Goal: Task Accomplishment & Management: Manage account settings

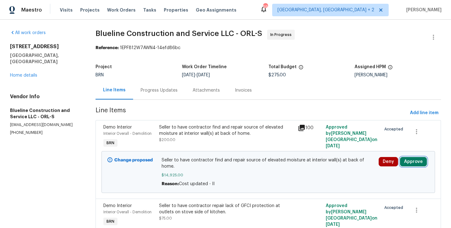
click at [413, 160] on button "Approve" at bounding box center [413, 161] width 27 height 9
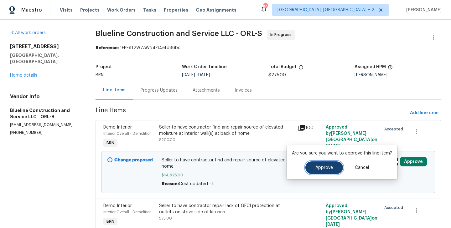
click at [315, 168] on span "Approve" at bounding box center [324, 168] width 18 height 5
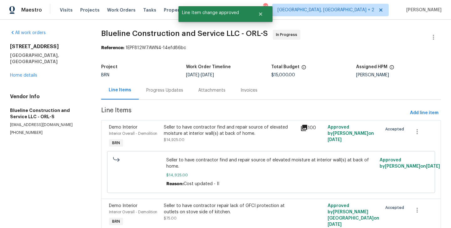
click at [157, 94] on div "Progress Updates" at bounding box center [165, 90] width 52 height 18
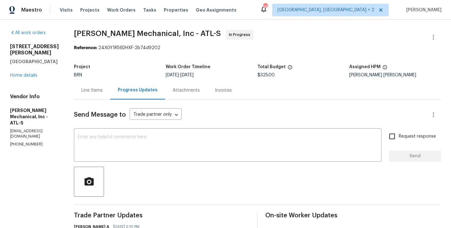
click at [99, 90] on div "Line Items" at bounding box center [91, 90] width 21 height 6
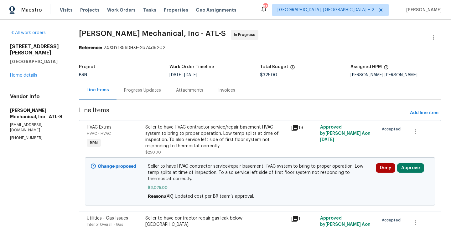
scroll to position [42, 0]
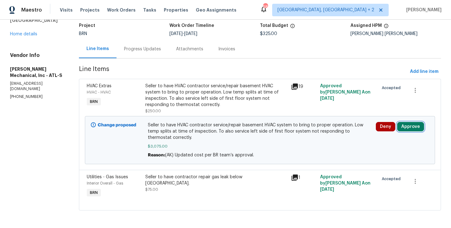
click at [411, 125] on button "Approve" at bounding box center [410, 126] width 27 height 9
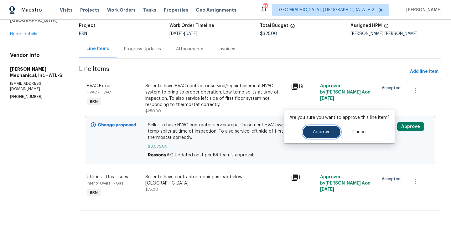
click at [317, 131] on span "Approve" at bounding box center [322, 132] width 18 height 5
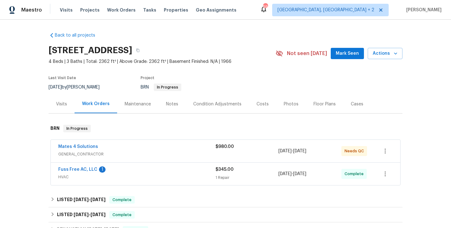
click at [84, 149] on span "Mates 4 Solutions" at bounding box center [78, 147] width 40 height 6
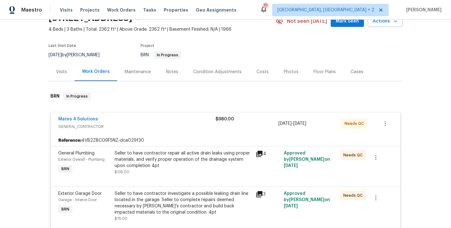
scroll to position [33, 0]
click at [150, 112] on div "Mates 4 Solutions GENERAL_CONTRACTOR $980.00 [DATE] - [DATE] Needs QC" at bounding box center [225, 123] width 349 height 23
click at [145, 120] on div "Mates 4 Solutions" at bounding box center [136, 119] width 157 height 8
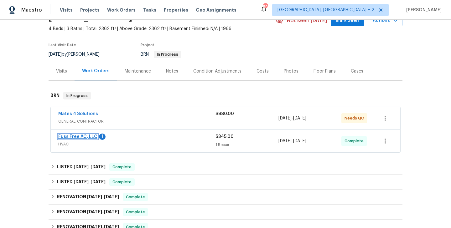
click at [81, 137] on link "Fuss Free AC, LLC" at bounding box center [77, 137] width 39 height 4
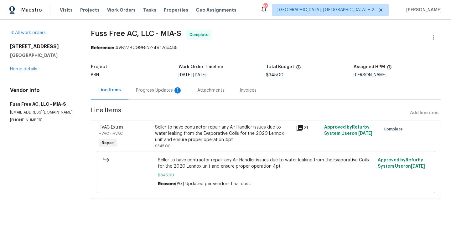
click at [146, 132] on div "HVAC - HVAC" at bounding box center [125, 133] width 53 height 6
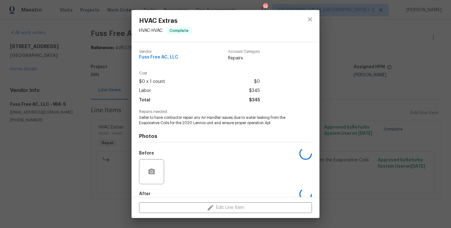
scroll to position [34, 0]
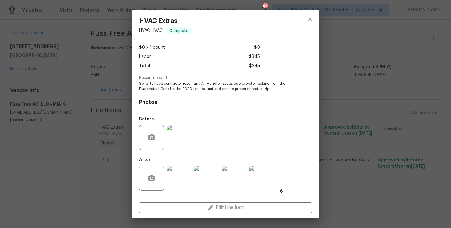
click at [180, 177] on img at bounding box center [178, 178] width 25 height 25
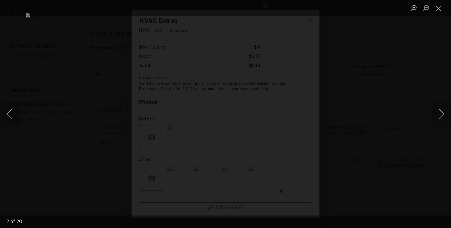
click at [107, 115] on div "Lightbox" at bounding box center [225, 114] width 451 height 228
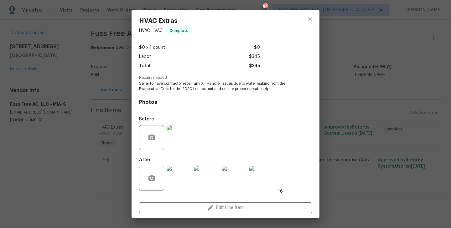
click at [107, 115] on div "HVAC Extras HVAC - HVAC Complete Vendor Fuss Free AC, LLC Account Category Repa…" at bounding box center [225, 114] width 451 height 228
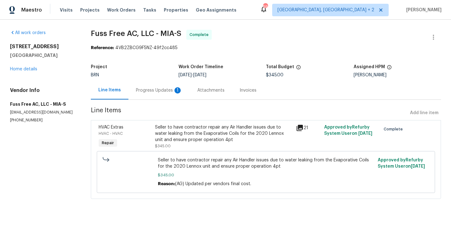
click at [167, 85] on div "Progress Updates 1" at bounding box center [158, 90] width 61 height 18
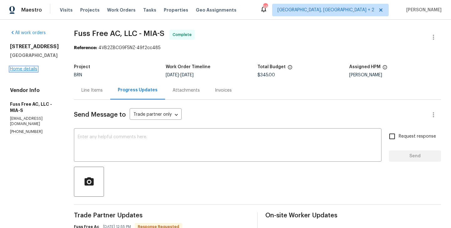
click at [28, 71] on link "Home details" at bounding box center [23, 69] width 27 height 4
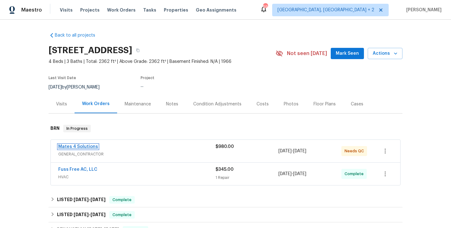
click at [84, 147] on link "Mates 4 Solutions" at bounding box center [78, 147] width 40 height 4
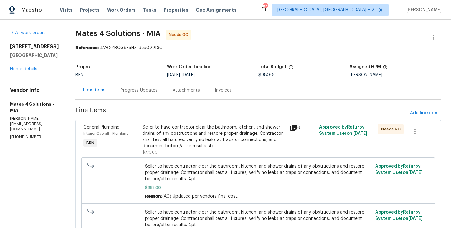
click at [140, 131] on div "General Plumbing Interior Overall - Plumbing BRN" at bounding box center [110, 139] width 59 height 35
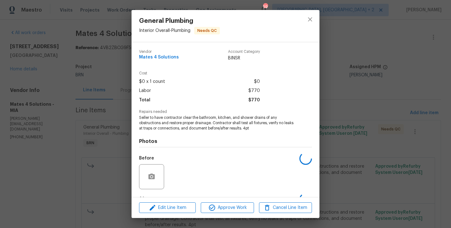
scroll to position [39, 0]
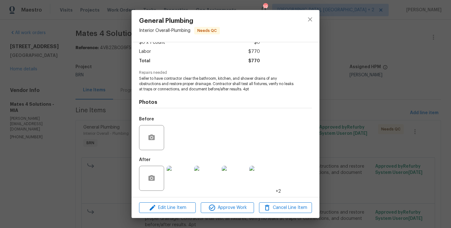
click at [179, 181] on img at bounding box center [178, 178] width 25 height 25
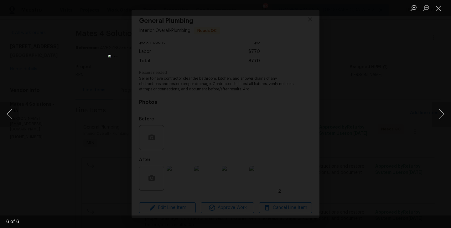
click at [84, 106] on div "Lightbox" at bounding box center [225, 114] width 451 height 228
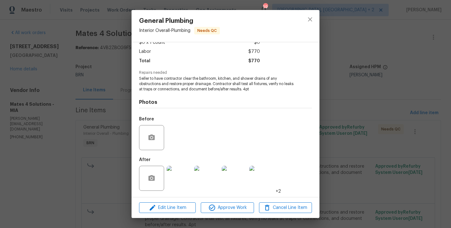
click at [117, 155] on div "General Plumbing Interior Overall - Plumbing Needs QC Vendor Mates 4 Solutions …" at bounding box center [225, 114] width 451 height 228
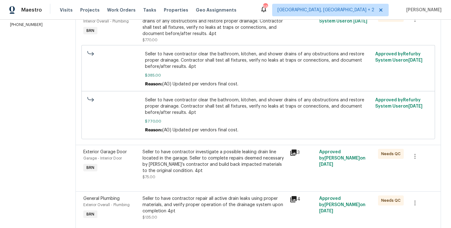
scroll to position [129, 0]
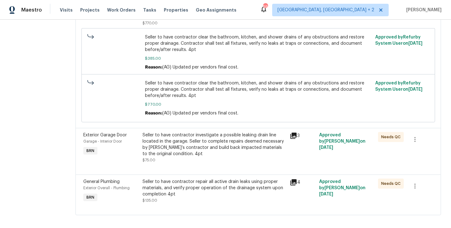
click at [135, 157] on div "Exterior Garage Door Garage - Interior Door BRN" at bounding box center [110, 147] width 59 height 35
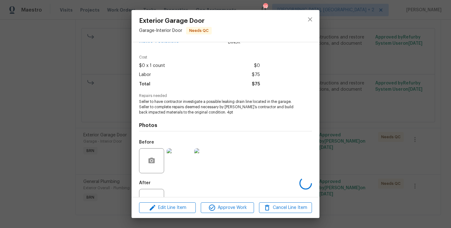
scroll to position [39, 0]
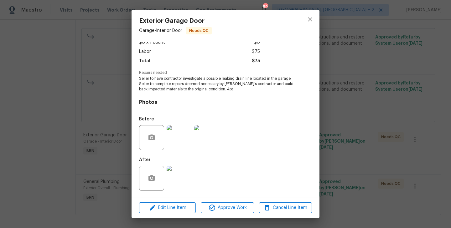
click at [179, 133] on img at bounding box center [178, 137] width 25 height 25
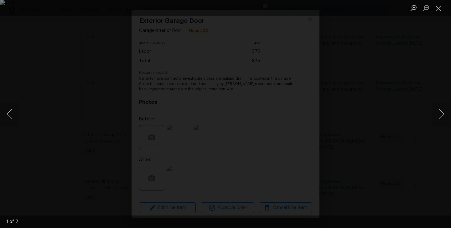
click at [115, 140] on div "Lightbox" at bounding box center [225, 114] width 451 height 228
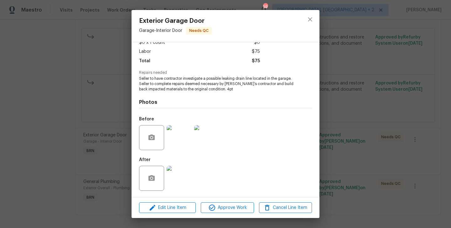
click at [176, 171] on img at bounding box center [178, 178] width 25 height 25
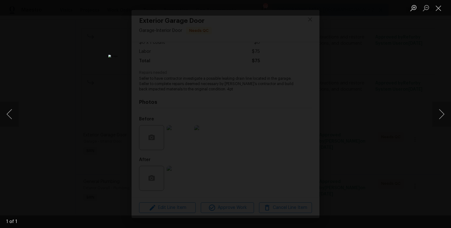
click at [56, 143] on div "Lightbox" at bounding box center [225, 114] width 451 height 228
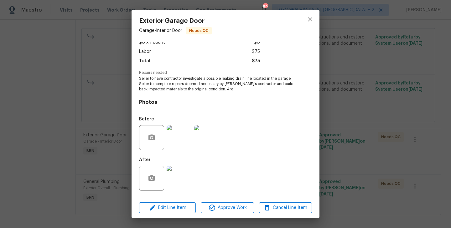
click at [79, 125] on div "Exterior Garage Door Garage - Interior Door Needs QC Vendor Mates 4 Solutions A…" at bounding box center [225, 114] width 451 height 228
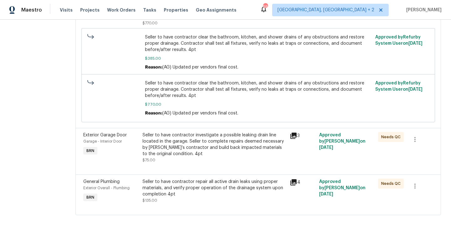
click at [145, 188] on div "Seller to have contractor repair all active drain leaks using proper materials,…" at bounding box center [213, 188] width 143 height 19
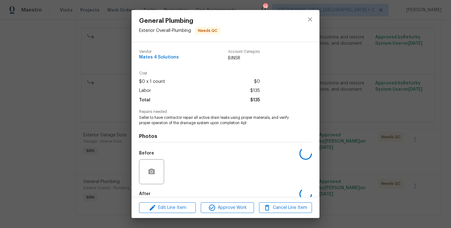
scroll to position [34, 0]
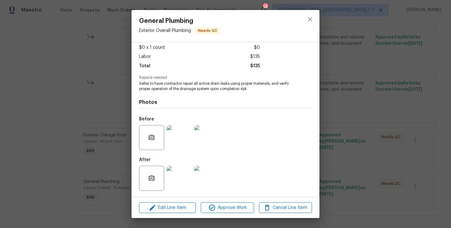
click at [169, 133] on img at bounding box center [178, 137] width 25 height 25
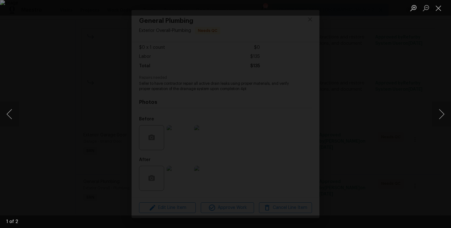
click at [96, 121] on div "Lightbox" at bounding box center [225, 114] width 451 height 228
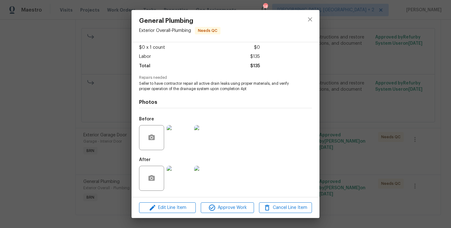
click at [81, 156] on div "General Plumbing Exterior Overall - Plumbing Needs QC Vendor Mates 4 Solutions …" at bounding box center [225, 114] width 451 height 228
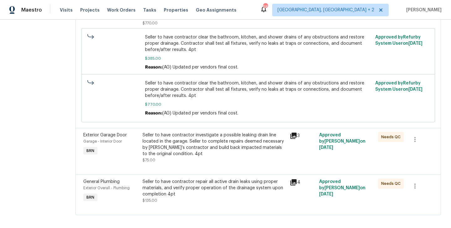
scroll to position [135, 0]
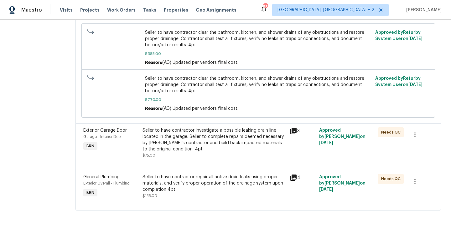
click at [151, 190] on div "Seller to have contractor repair all active drain leaks using proper materials,…" at bounding box center [213, 183] width 143 height 19
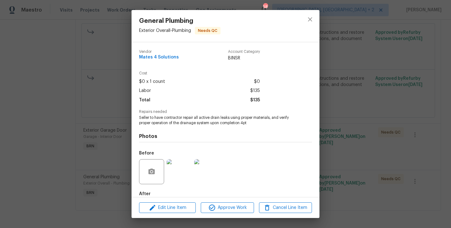
scroll to position [34, 0]
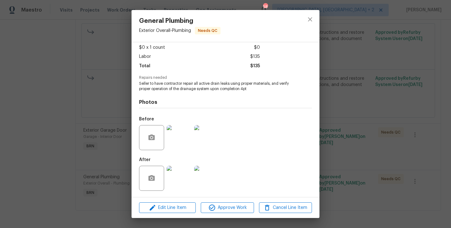
click at [84, 155] on div "General Plumbing Exterior Overall - Plumbing Needs QC Vendor Mates 4 Solutions …" at bounding box center [225, 114] width 451 height 228
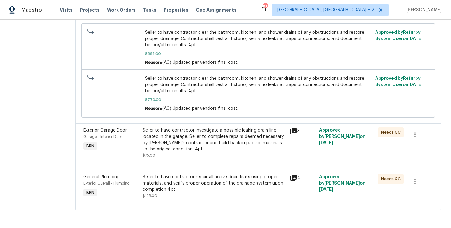
scroll to position [0, 0]
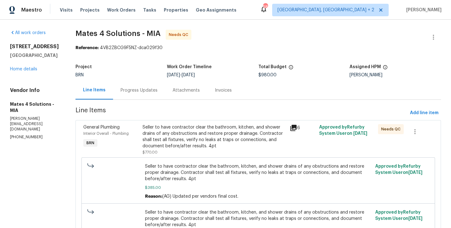
click at [146, 88] on div "Progress Updates" at bounding box center [138, 90] width 37 height 6
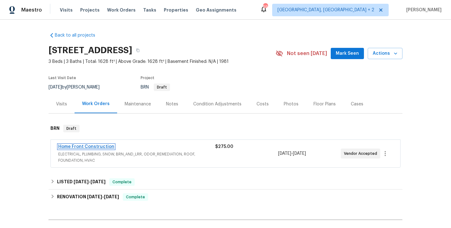
click at [93, 146] on link "Home Front Construction" at bounding box center [86, 147] width 56 height 4
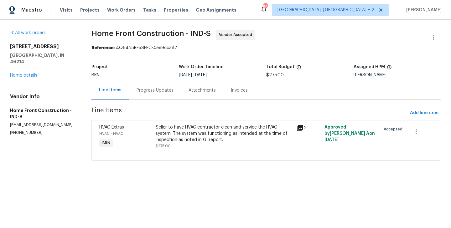
click at [160, 91] on div "Progress Updates" at bounding box center [154, 90] width 37 height 6
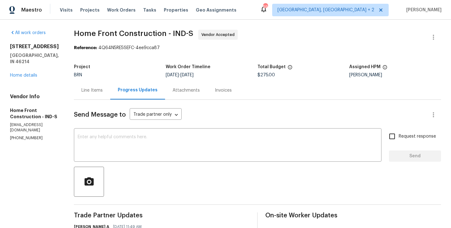
click at [109, 96] on div "Line Items" at bounding box center [92, 90] width 36 height 18
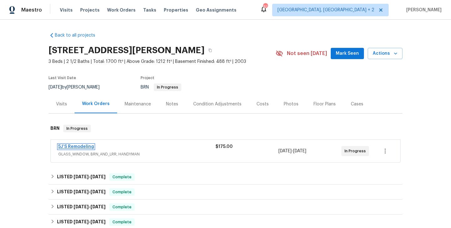
click at [74, 147] on link "5J’S Remodeling" at bounding box center [76, 147] width 36 height 4
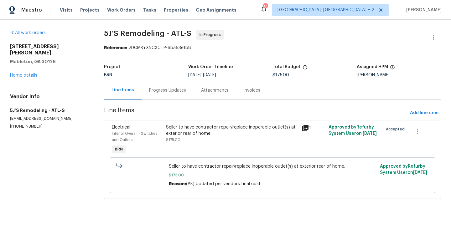
click at [159, 135] on div "Interior Overall - Switches and Outlets" at bounding box center [137, 136] width 50 height 13
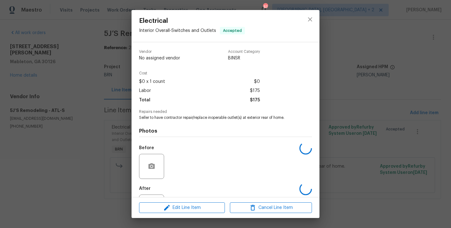
scroll to position [29, 0]
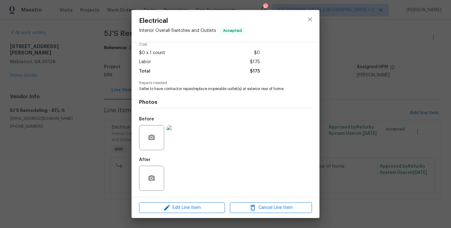
click at [187, 141] on img at bounding box center [178, 137] width 25 height 25
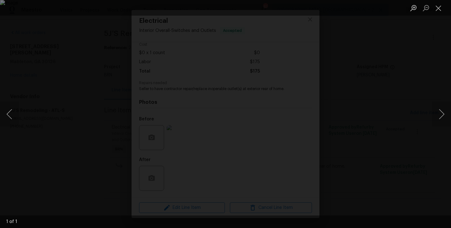
click at [99, 138] on div "Lightbox" at bounding box center [225, 114] width 451 height 228
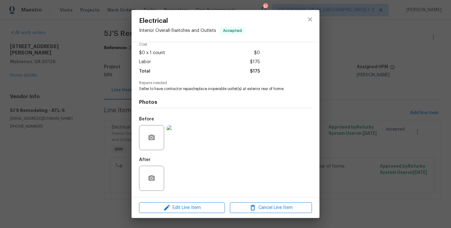
click at [78, 109] on div "Electrical Interior Overall - Switches and Outlets Accepted Vendor 5J’S Remodel…" at bounding box center [225, 114] width 451 height 228
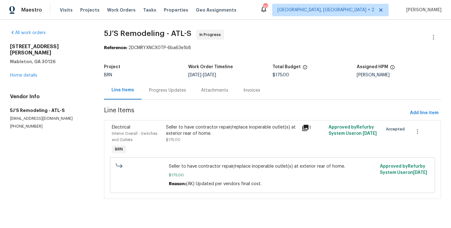
click at [168, 93] on div "Progress Updates" at bounding box center [167, 90] width 37 height 6
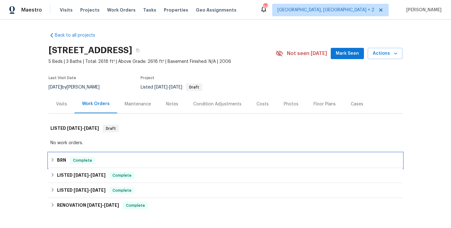
click at [94, 155] on div "BRN Complete" at bounding box center [226, 160] width 354 height 15
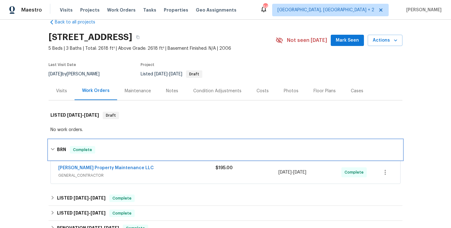
scroll to position [34, 0]
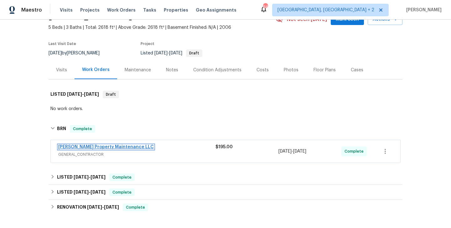
click at [102, 147] on link "[PERSON_NAME] Property Maintenance LLC" at bounding box center [105, 147] width 95 height 4
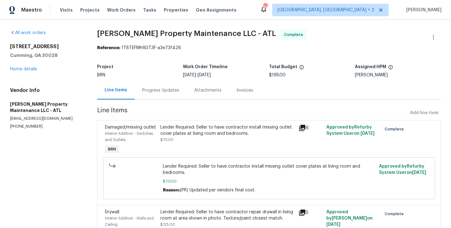
click at [149, 138] on div "Interior Addition - Switches and Outlets" at bounding box center [131, 136] width 52 height 13
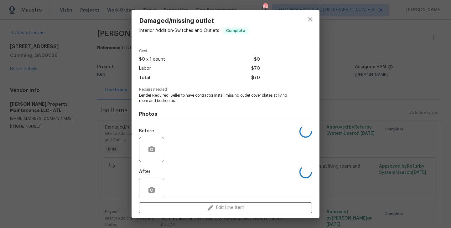
scroll to position [34, 0]
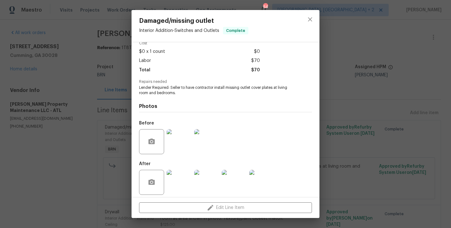
click at [179, 136] on img at bounding box center [178, 141] width 25 height 25
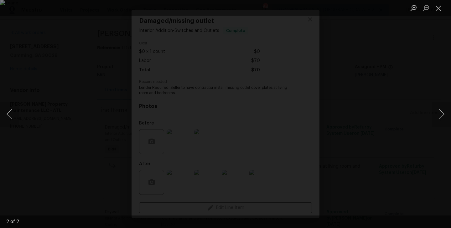
click at [45, 173] on div "Lightbox" at bounding box center [225, 114] width 451 height 228
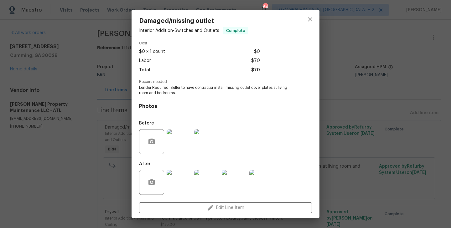
click at [90, 136] on div "Damaged/missing outlet Interior Addition - Switches and Outlets Complete Vendor…" at bounding box center [225, 114] width 451 height 228
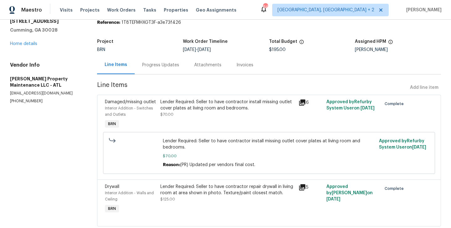
scroll to position [42, 0]
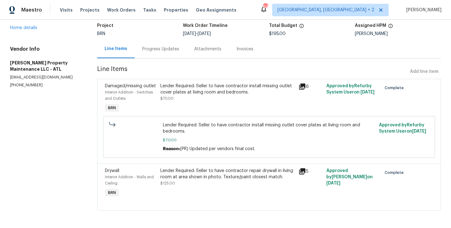
click at [160, 179] on div "Lender Required: Seller to have contractor repair drywall in living room at are…" at bounding box center [227, 174] width 135 height 13
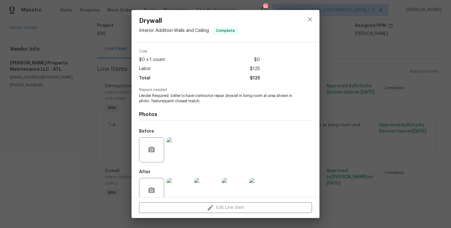
scroll to position [34, 0]
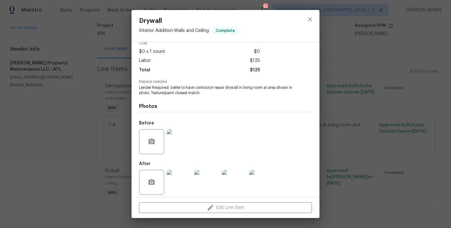
click at [105, 150] on div "Drywall Interior Addition - Walls and Ceiling Complete Vendor Glen Property Mai…" at bounding box center [225, 114] width 451 height 228
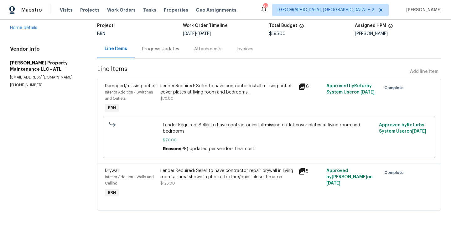
scroll to position [0, 0]
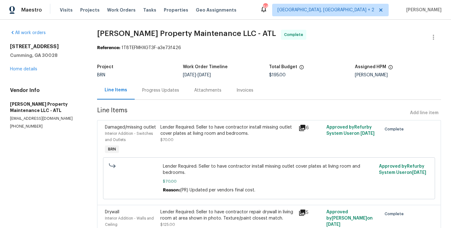
click at [170, 92] on div "Progress Updates" at bounding box center [160, 90] width 37 height 6
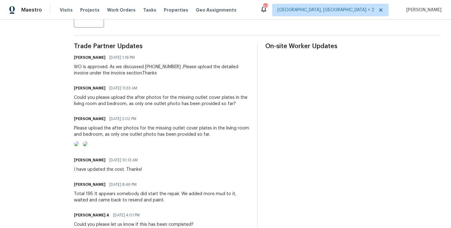
scroll to position [168, 0]
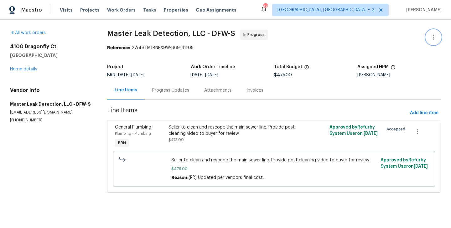
click at [432, 34] on icon "button" at bounding box center [433, 37] width 8 height 8
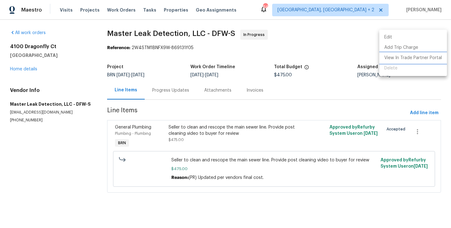
click at [392, 59] on li "View In Trade Partner Portal" at bounding box center [413, 58] width 68 height 10
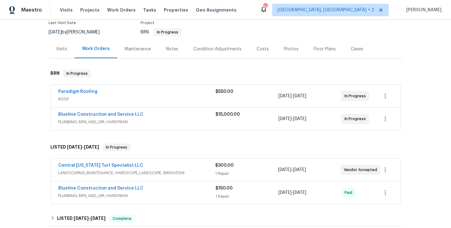
scroll to position [81, 0]
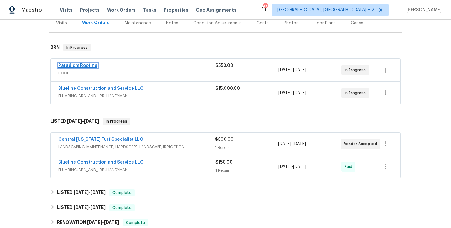
click at [86, 66] on link "Paradigm Roofing" at bounding box center [77, 66] width 39 height 4
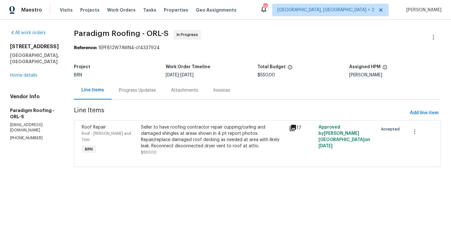
click at [138, 92] on div "Progress Updates" at bounding box center [137, 90] width 37 height 6
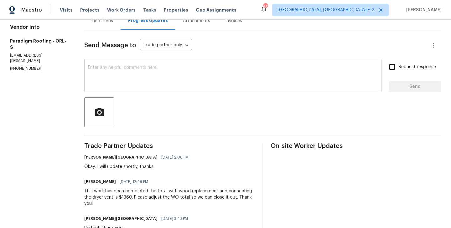
scroll to position [66, 0]
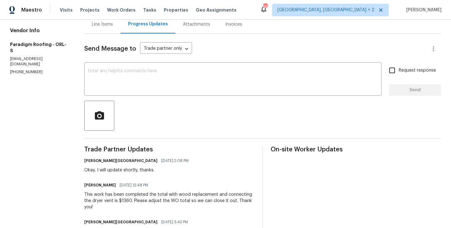
click at [102, 30] on div "Line Items" at bounding box center [102, 24] width 36 height 18
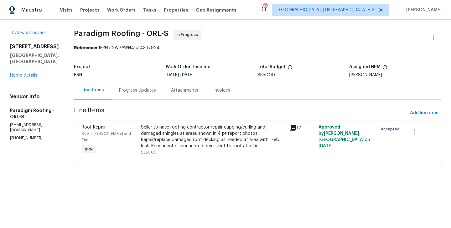
click at [133, 89] on div "Progress Updates" at bounding box center [137, 90] width 37 height 6
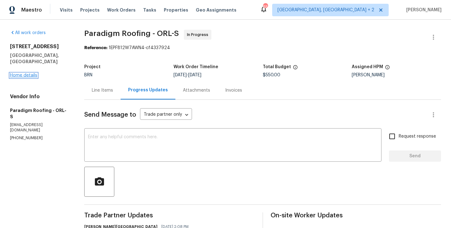
click at [32, 73] on link "Home details" at bounding box center [23, 75] width 27 height 4
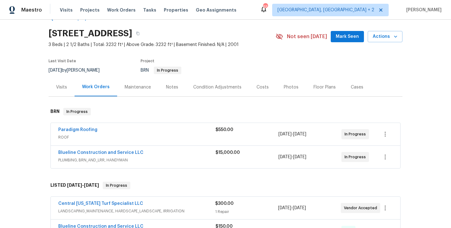
scroll to position [21, 0]
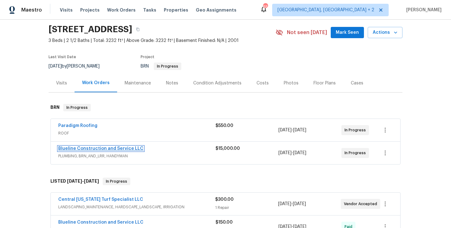
click at [116, 149] on link "Blueline Construction and Service LLC" at bounding box center [100, 148] width 85 height 4
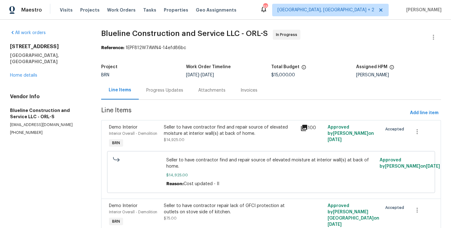
click at [171, 89] on div "Progress Updates" at bounding box center [164, 90] width 37 height 6
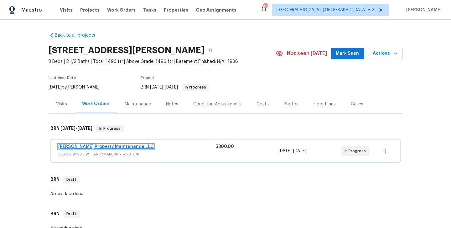
click at [110, 147] on link "Glen Property Maintenance LLC" at bounding box center [105, 147] width 95 height 4
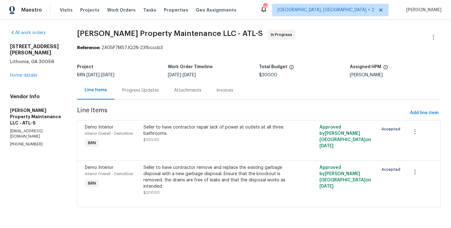
click at [132, 94] on div "Progress Updates" at bounding box center [141, 90] width 52 height 18
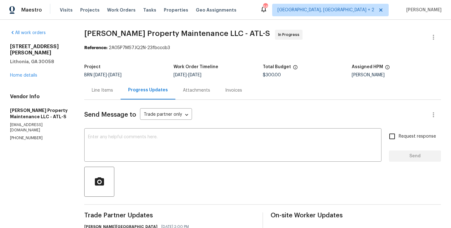
click at [106, 95] on div "Line Items" at bounding box center [102, 90] width 36 height 18
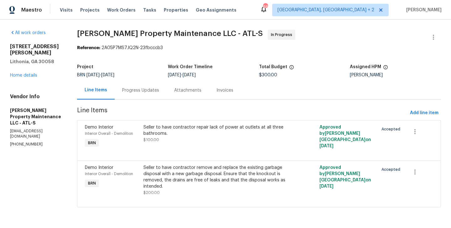
click at [137, 95] on div "Progress Updates" at bounding box center [141, 90] width 52 height 18
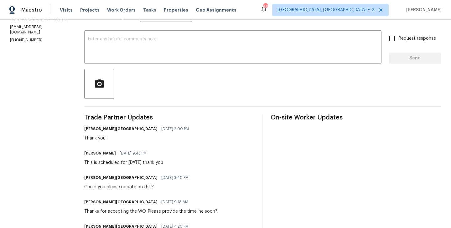
scroll to position [139, 0]
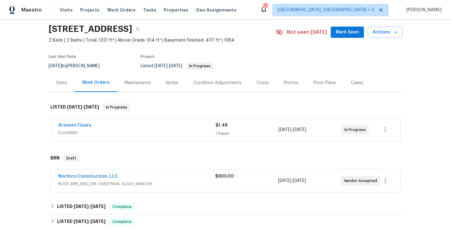
scroll to position [23, 0]
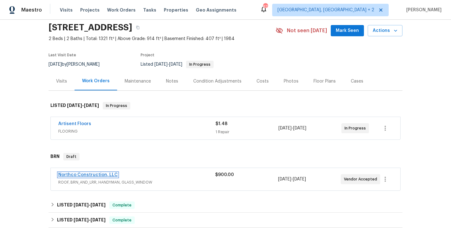
click at [98, 175] on link "Northco Construction, LLC" at bounding box center [87, 175] width 59 height 4
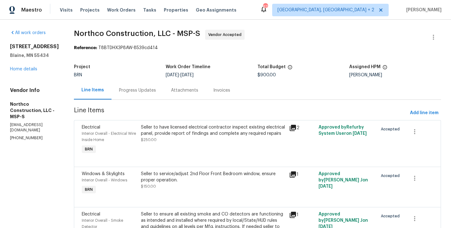
click at [122, 85] on div "Progress Updates" at bounding box center [137, 90] width 52 height 18
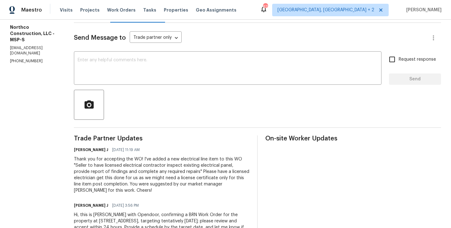
scroll to position [103, 0]
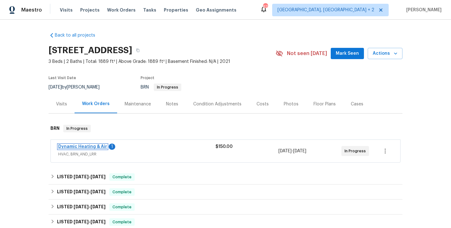
click at [92, 149] on link "Dynamic Heating & Air" at bounding box center [82, 147] width 49 height 4
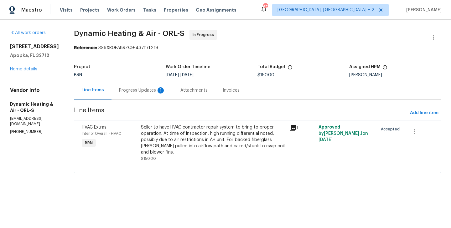
click at [136, 92] on div "Progress Updates 1" at bounding box center [142, 90] width 46 height 6
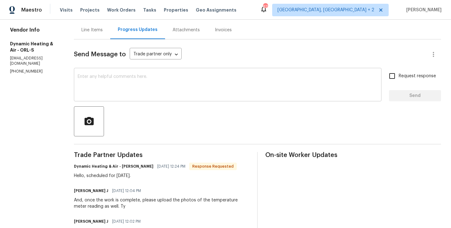
scroll to position [60, 0]
click at [99, 36] on div "Line Items" at bounding box center [92, 30] width 36 height 18
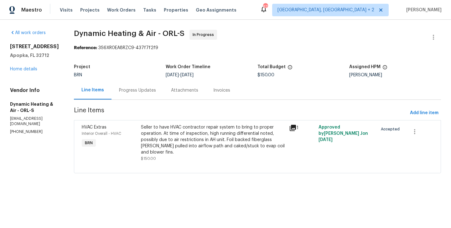
click at [137, 129] on div "HVAC Extras" at bounding box center [109, 127] width 55 height 6
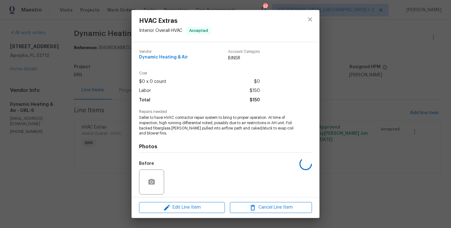
scroll to position [44, 0]
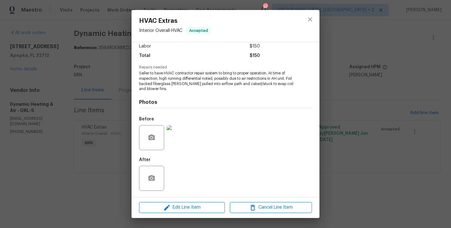
click at [126, 141] on div "HVAC Extras Interior Overall - HVAC Accepted Vendor Dynamic Heating & Air Accou…" at bounding box center [225, 114] width 451 height 228
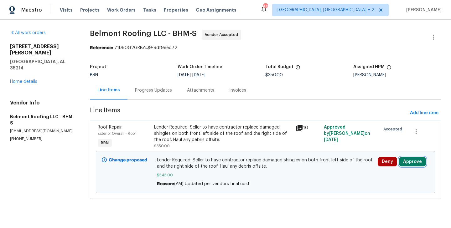
click at [404, 164] on button "Approve" at bounding box center [412, 161] width 27 height 9
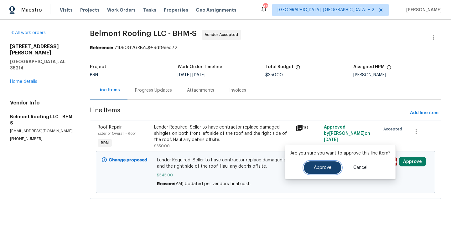
click at [319, 168] on span "Approve" at bounding box center [323, 168] width 18 height 5
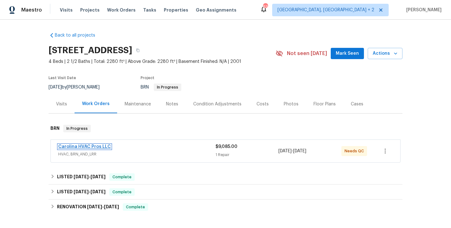
click at [92, 148] on link "Carolina HVAC Pros LLC" at bounding box center [84, 147] width 53 height 4
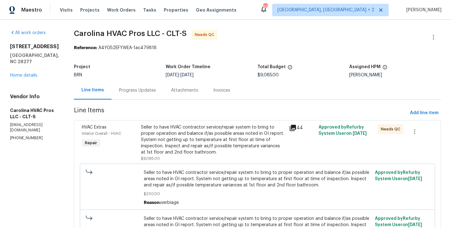
click at [139, 86] on div "Progress Updates" at bounding box center [137, 90] width 52 height 18
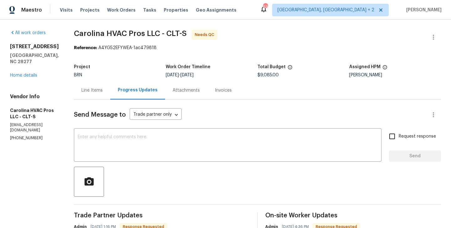
click at [96, 92] on div "Line Items" at bounding box center [91, 90] width 21 height 6
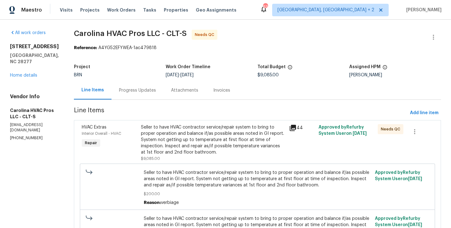
click at [145, 145] on div "Seller to have HVAC contractor service/repair system to bring to proper operati…" at bounding box center [213, 139] width 144 height 31
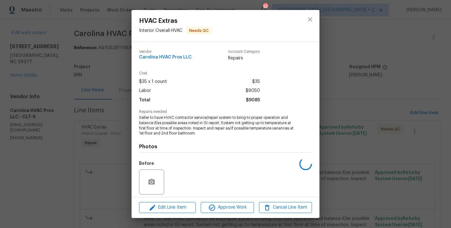
scroll to position [44, 0]
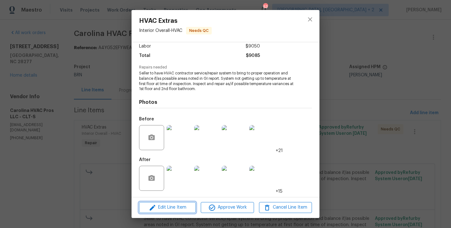
click at [175, 205] on span "Edit Line Item" at bounding box center [167, 208] width 53 height 8
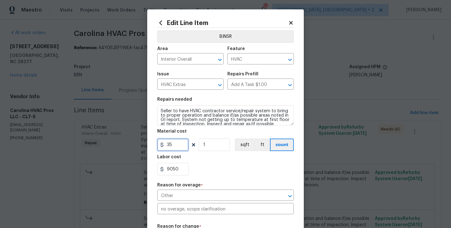
click at [178, 144] on input "35" at bounding box center [172, 145] width 31 height 13
click at [173, 144] on input "35" at bounding box center [172, 145] width 31 height 13
type input "610"
click at [203, 160] on div "Labor cost" at bounding box center [225, 159] width 136 height 8
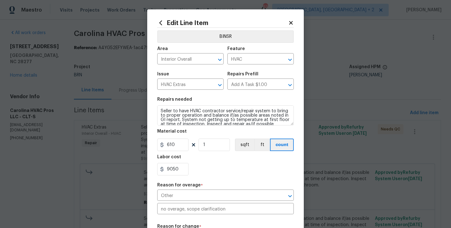
scroll to position [114, 0]
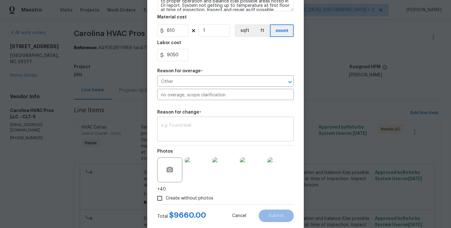
click at [199, 131] on textarea at bounding box center [225, 129] width 129 height 13
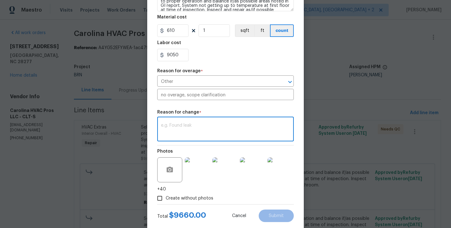
paste textarea "(RK) Updated per vendors final cost."
type textarea "(RK) Updated per vendors final cost."
click at [277, 217] on span "Submit" at bounding box center [276, 216] width 15 height 5
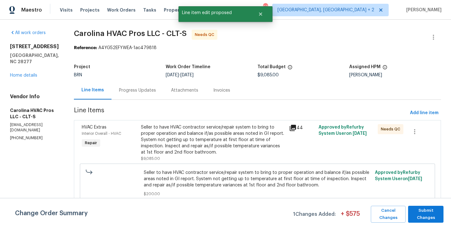
scroll to position [0, 0]
click at [412, 217] on span "Submit Changes" at bounding box center [425, 214] width 29 height 14
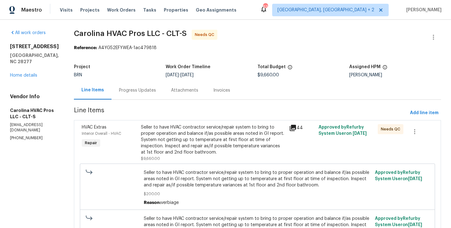
click at [138, 95] on div "Progress Updates" at bounding box center [137, 90] width 52 height 18
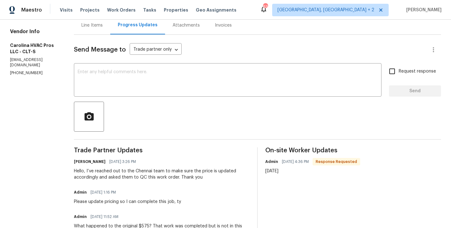
scroll to position [67, 0]
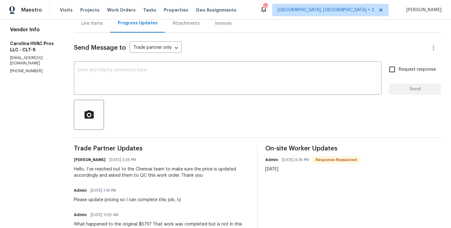
click at [125, 54] on div "Send Message to Trade partner only Trade partner only ​" at bounding box center [250, 47] width 352 height 15
click at [123, 71] on textarea at bounding box center [228, 79] width 300 height 22
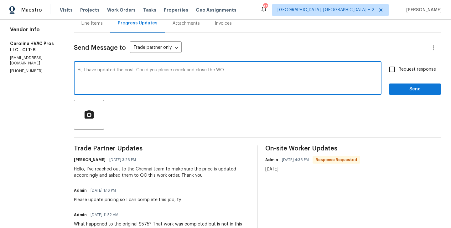
type textarea "Hi, I have updated the cost. Could you please check and close the WO."
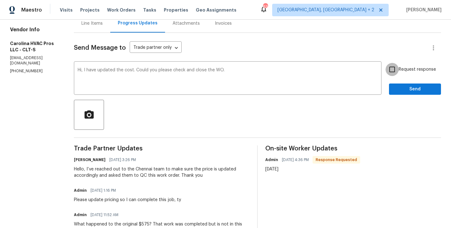
click at [389, 72] on input "Request response" at bounding box center [391, 69] width 13 height 13
checkbox input "true"
click at [414, 88] on span "Send" at bounding box center [415, 89] width 42 height 8
